Goal: Find specific page/section: Find specific page/section

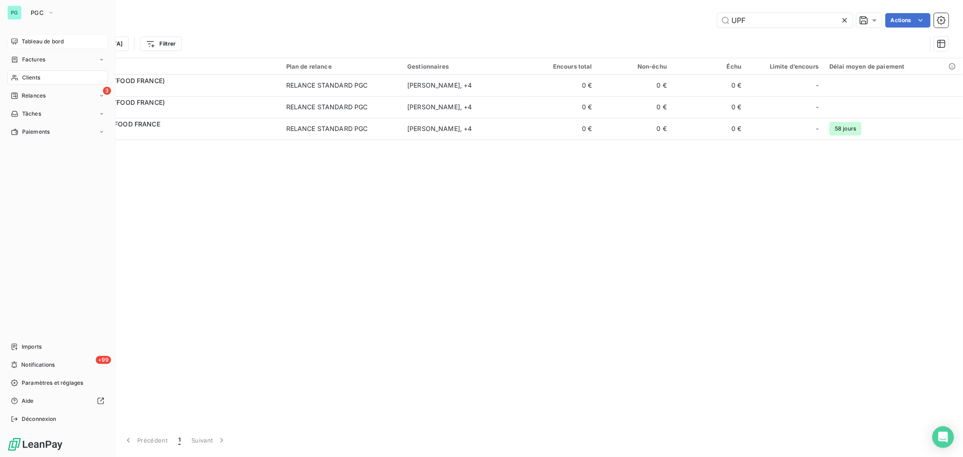
click at [45, 41] on span "Tableau de bord" at bounding box center [43, 41] width 42 height 8
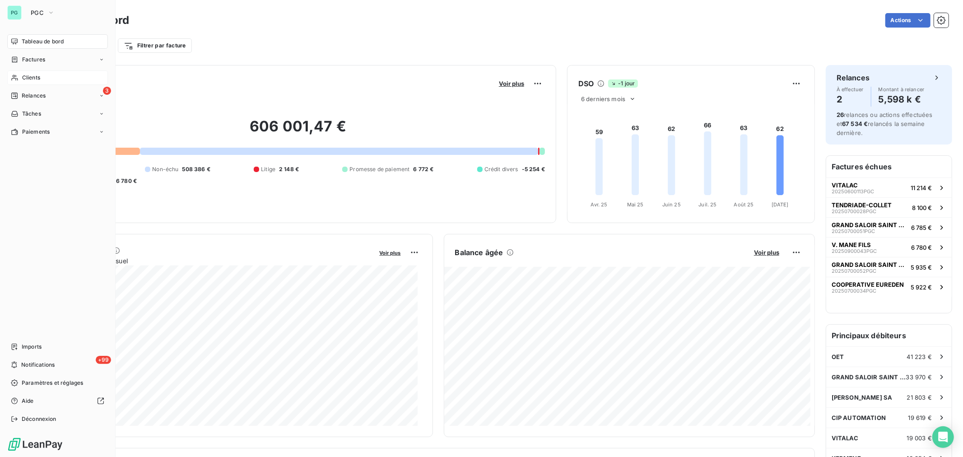
click at [37, 74] on div "Clients" at bounding box center [57, 77] width 101 height 14
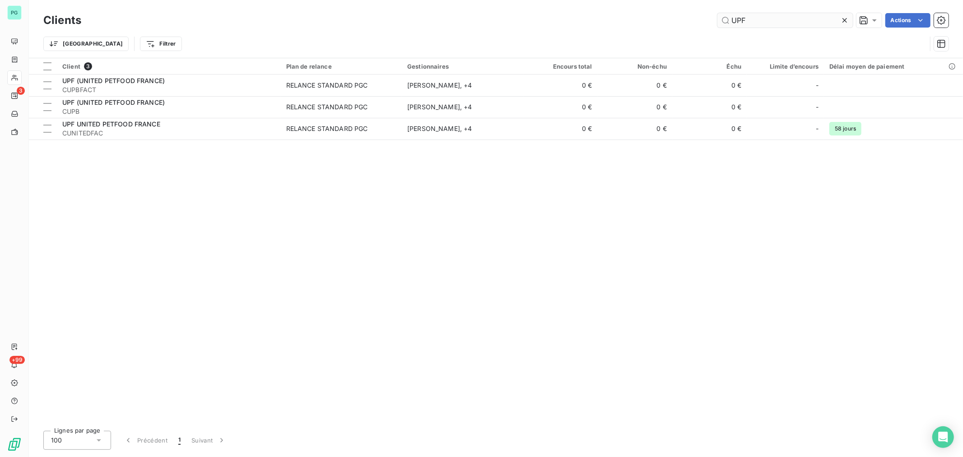
drag, startPoint x: 754, startPoint y: 21, endPoint x: 723, endPoint y: 22, distance: 31.2
click at [720, 23] on input "UPF" at bounding box center [784, 20] width 135 height 14
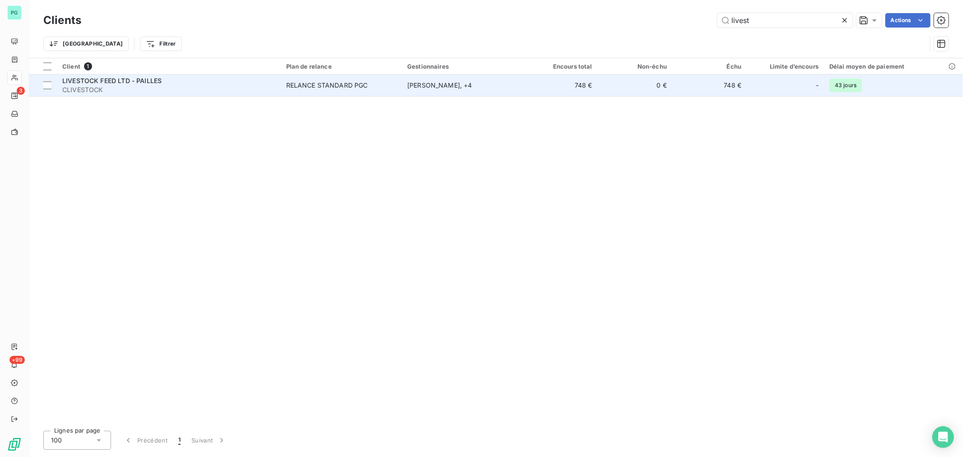
type input "livest"
click at [564, 86] on td "748 €" at bounding box center [560, 85] width 74 height 22
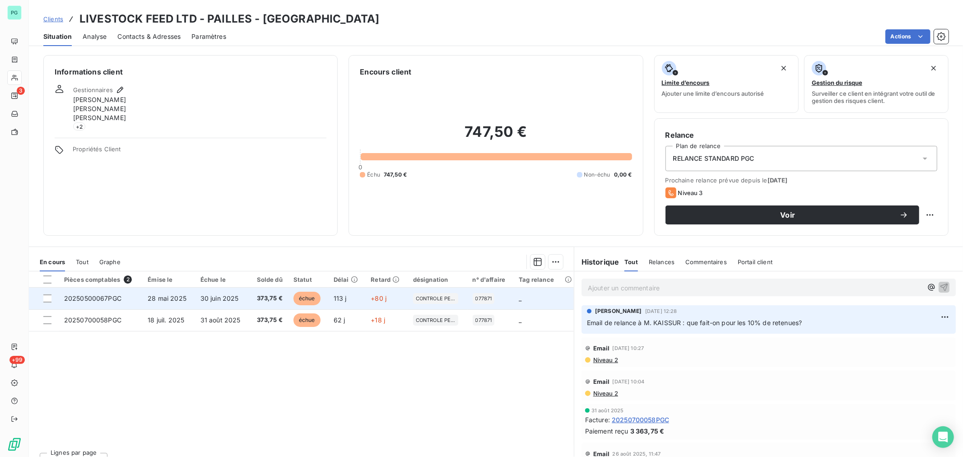
click at [157, 297] on span "28 mai 2025" at bounding box center [167, 298] width 39 height 8
